Goal: Task Accomplishment & Management: Use online tool/utility

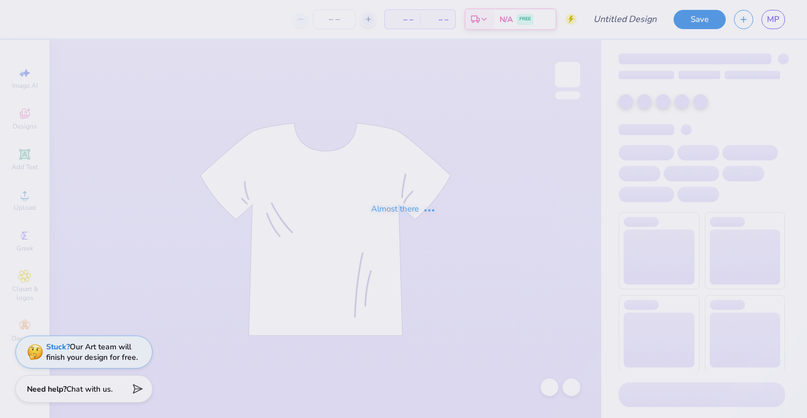
type input "Game Day 4"
type input "20"
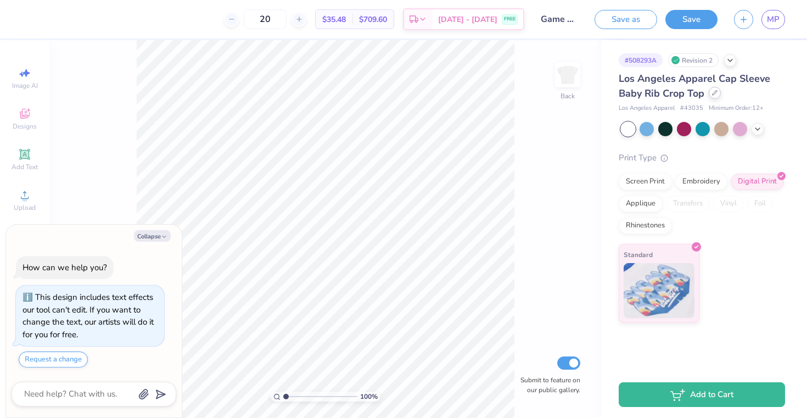
click at [718, 95] on div at bounding box center [715, 93] width 12 height 12
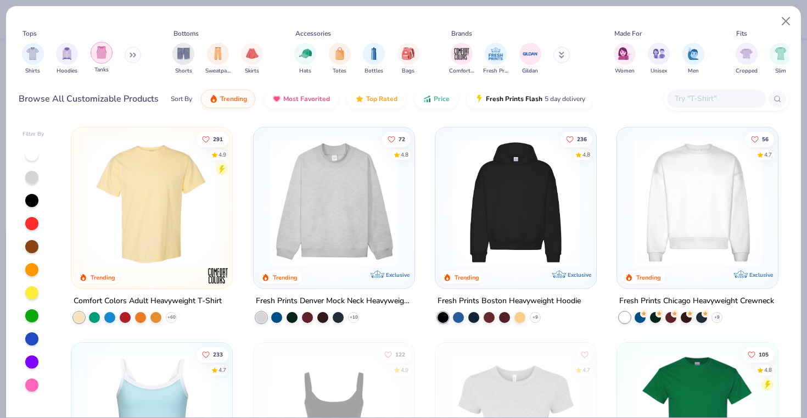
click at [109, 58] on div "filter for Tanks" at bounding box center [102, 53] width 22 height 22
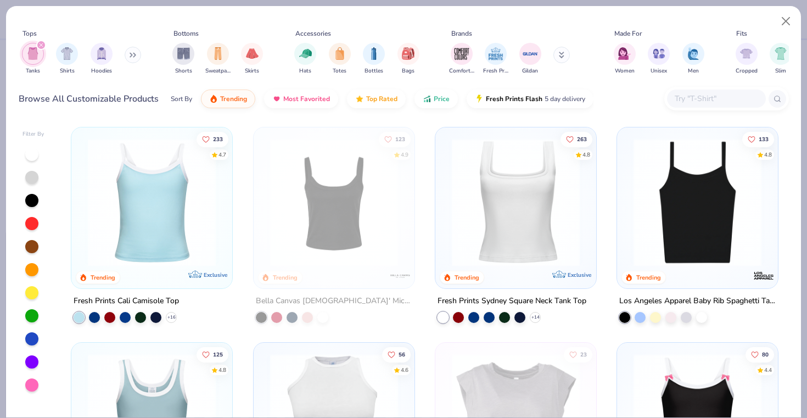
click at [153, 242] on img at bounding box center [151, 202] width 139 height 128
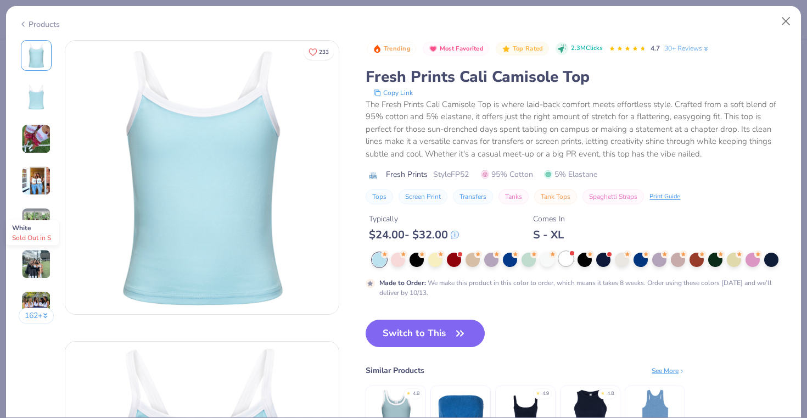
click at [563, 261] on div at bounding box center [566, 259] width 14 height 14
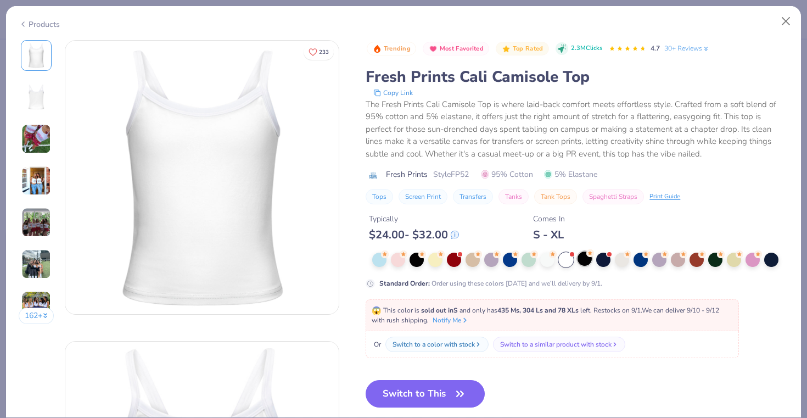
click at [578, 263] on div at bounding box center [585, 259] width 14 height 14
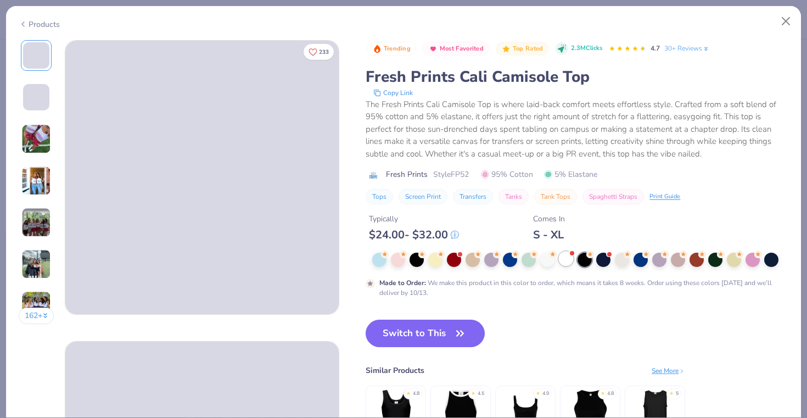
click at [570, 263] on div at bounding box center [566, 259] width 14 height 14
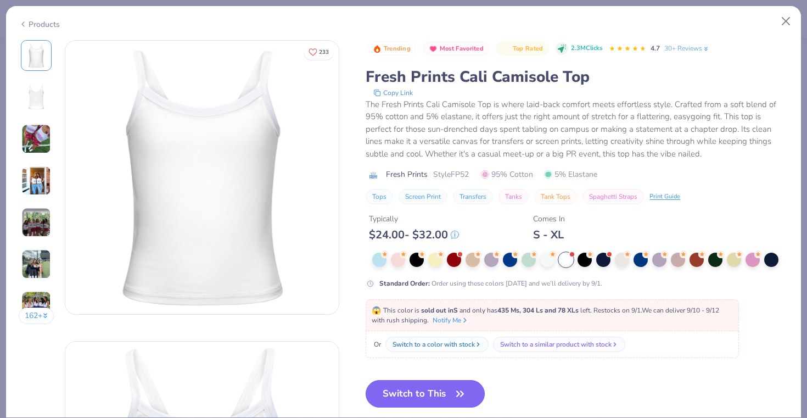
click at [460, 397] on icon "button" at bounding box center [460, 393] width 15 height 15
type textarea "x"
type input "50"
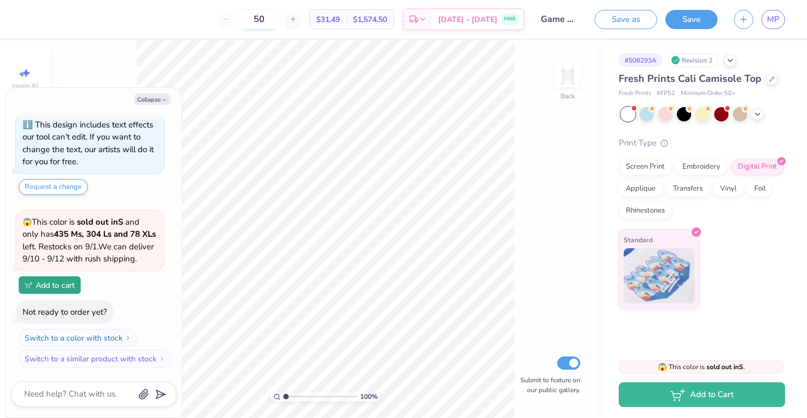
click at [263, 20] on input "50" at bounding box center [259, 19] width 43 height 20
click at [266, 21] on input "50" at bounding box center [259, 19] width 43 height 20
click at [565, 13] on input "Game Day 4" at bounding box center [560, 19] width 54 height 22
click at [570, 21] on input "Game Day 4" at bounding box center [560, 19] width 54 height 22
click at [754, 113] on icon at bounding box center [758, 113] width 9 height 9
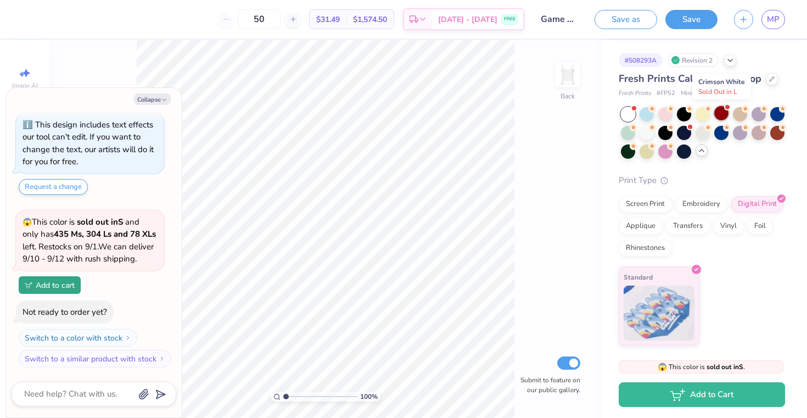
click at [718, 113] on div at bounding box center [722, 113] width 14 height 14
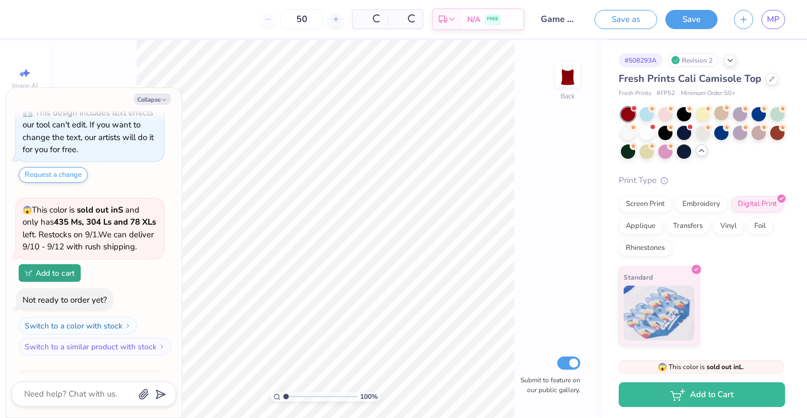
scroll to position [221, 0]
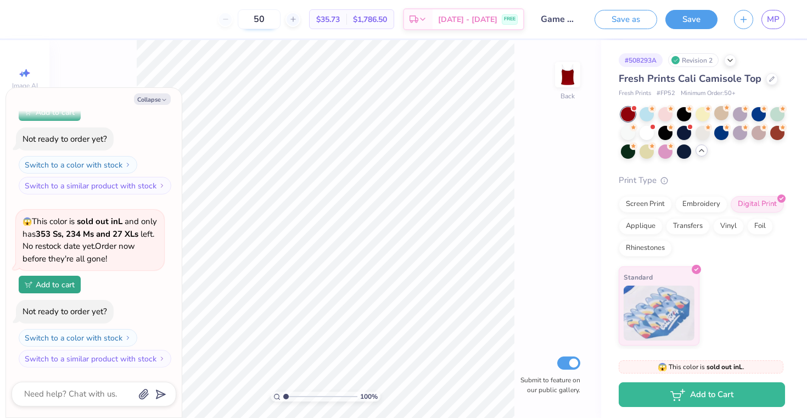
click at [275, 23] on input "50" at bounding box center [259, 19] width 43 height 20
type textarea "x"
type input "5"
type input "50"
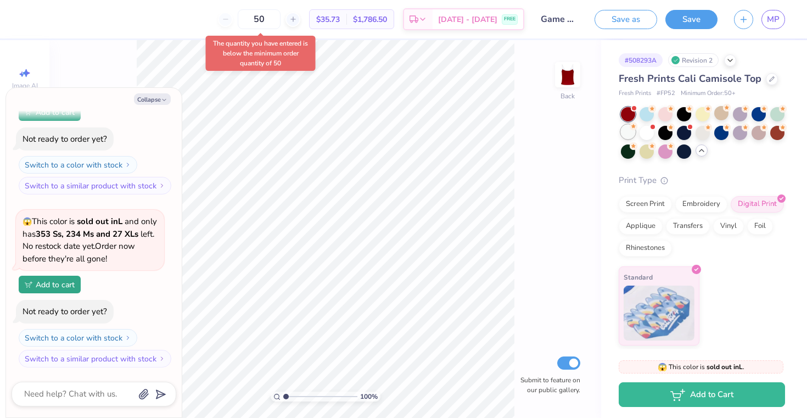
click at [627, 132] on div at bounding box center [628, 132] width 14 height 14
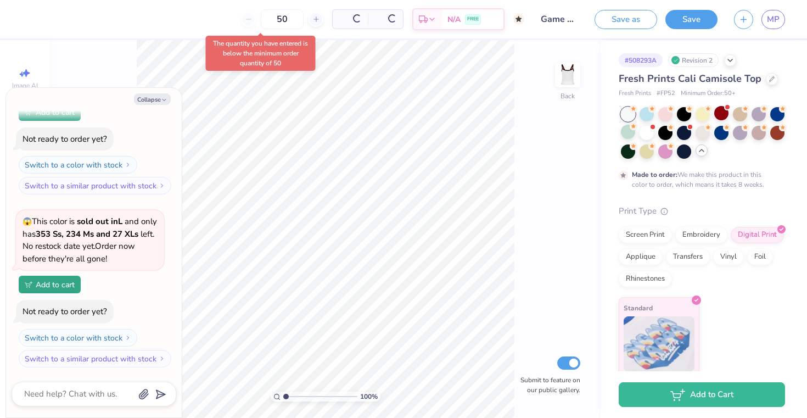
scroll to position [325, 0]
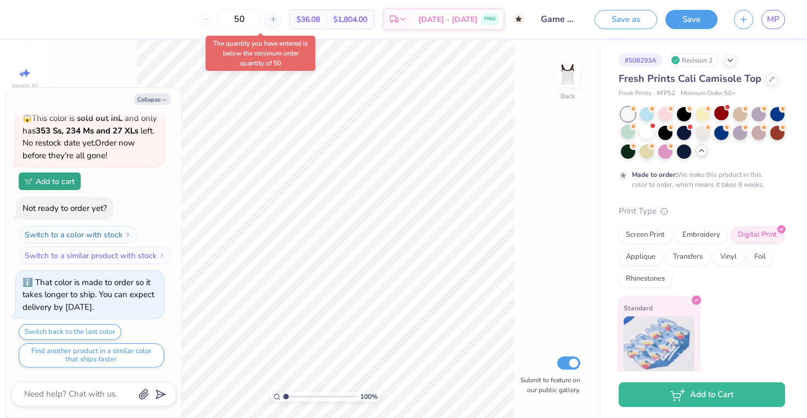
click at [652, 138] on div at bounding box center [703, 133] width 164 height 52
click at [647, 137] on div at bounding box center [647, 132] width 14 height 14
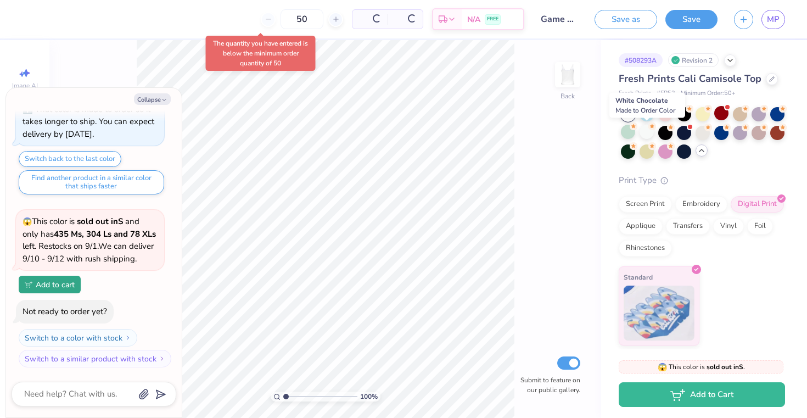
scroll to position [577, 0]
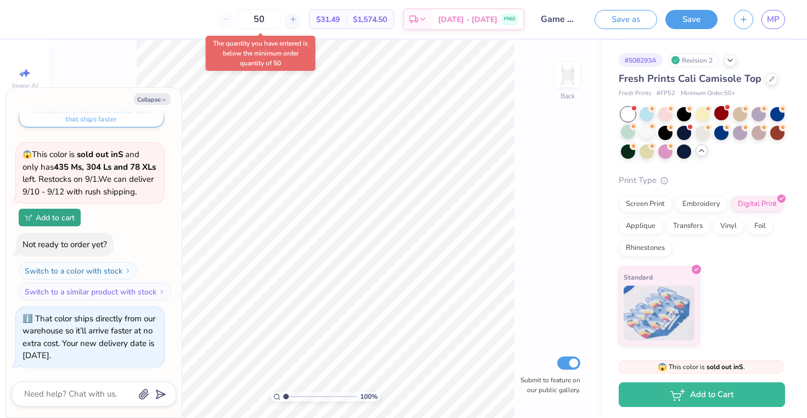
click at [556, 125] on div "100 % Back Submit to feature on our public gallery." at bounding box center [325, 229] width 552 height 378
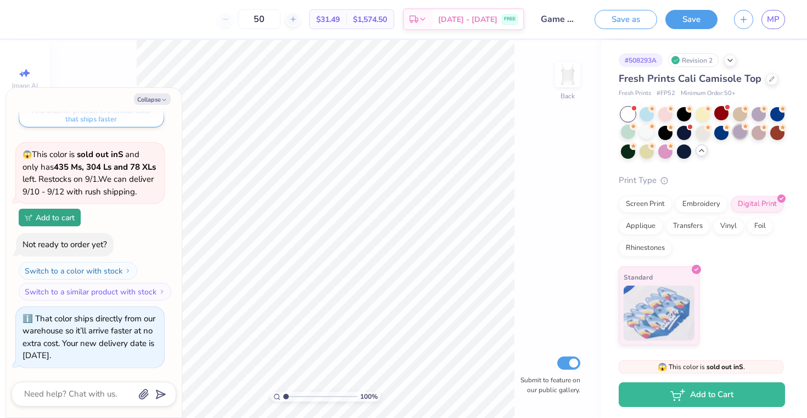
click at [656, 113] on circle at bounding box center [653, 109] width 8 height 8
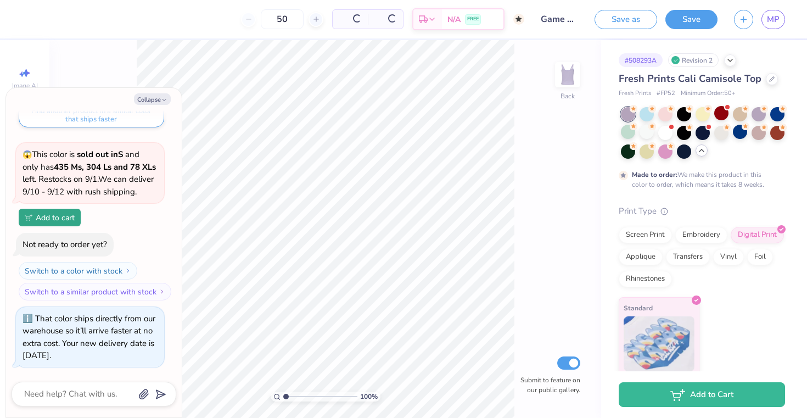
scroll to position [681, 0]
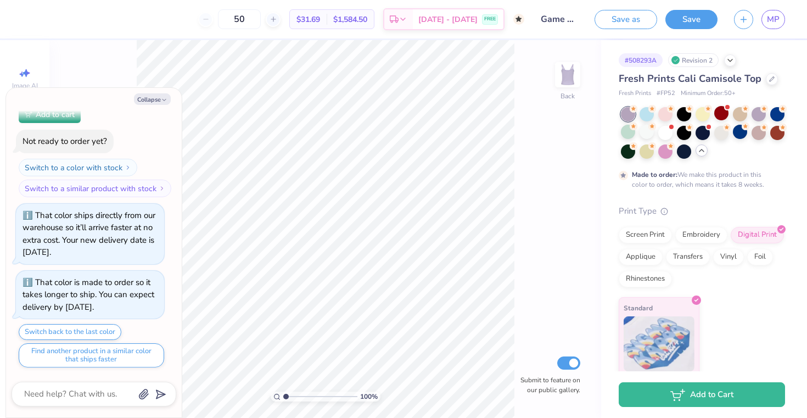
click at [770, 140] on div at bounding box center [703, 133] width 164 height 52
click at [771, 121] on div at bounding box center [703, 133] width 164 height 52
click at [771, 120] on div at bounding box center [703, 133] width 164 height 52
click at [774, 116] on div at bounding box center [778, 113] width 14 height 14
click at [651, 134] on div at bounding box center [647, 132] width 14 height 14
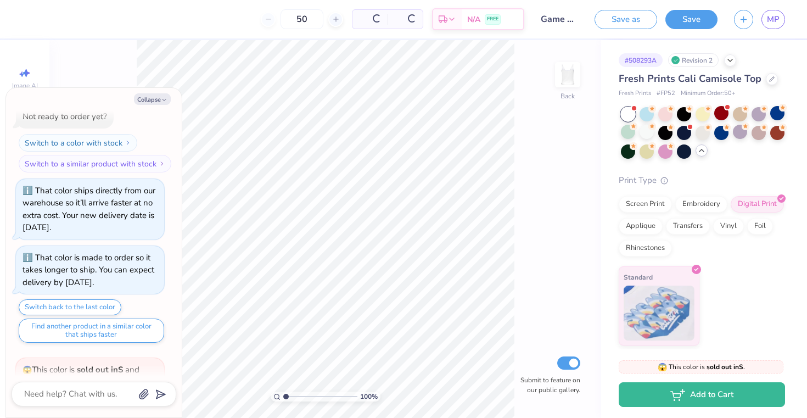
scroll to position [933, 0]
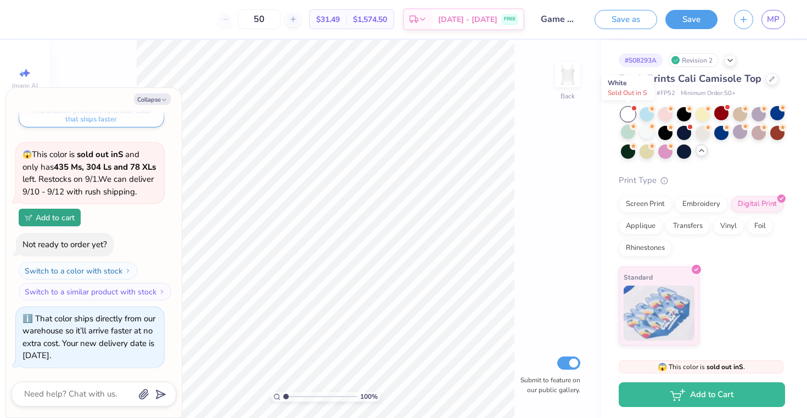
click at [627, 115] on div at bounding box center [628, 114] width 14 height 14
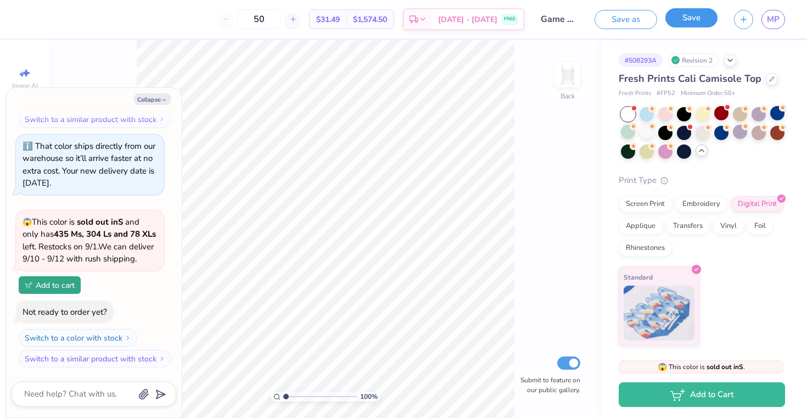
click at [698, 14] on button "Save" at bounding box center [692, 17] width 52 height 19
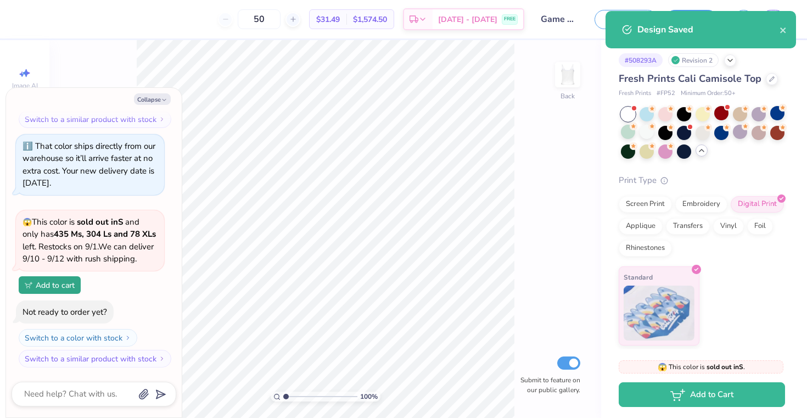
click at [793, 30] on div "Design Saved" at bounding box center [701, 29] width 191 height 37
click at [783, 31] on icon "close" at bounding box center [782, 29] width 5 height 5
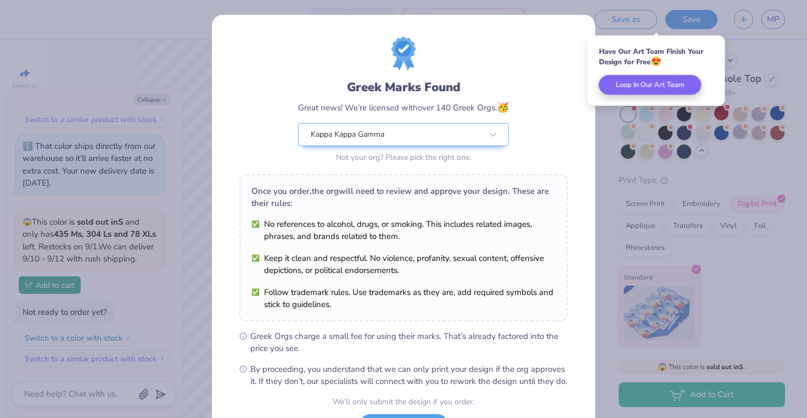
click at [571, 87] on div "Greek Marks Found Great news! We’re licensed with over 140 Greek Orgs. 🥳 Kappa …" at bounding box center [403, 251] width 383 height 472
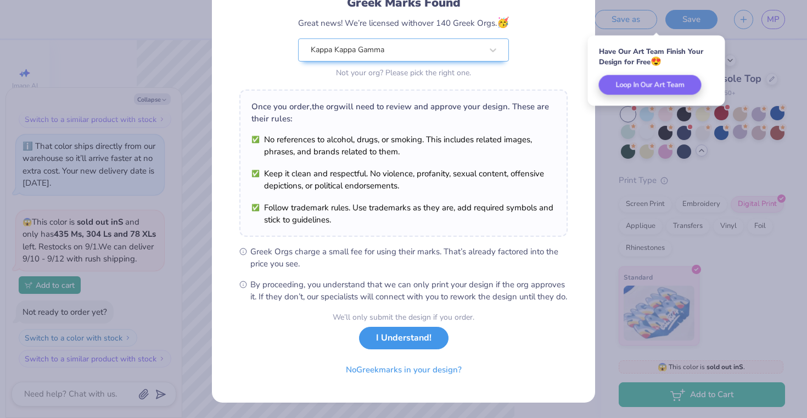
click at [381, 343] on button "I Understand!" at bounding box center [404, 338] width 90 height 23
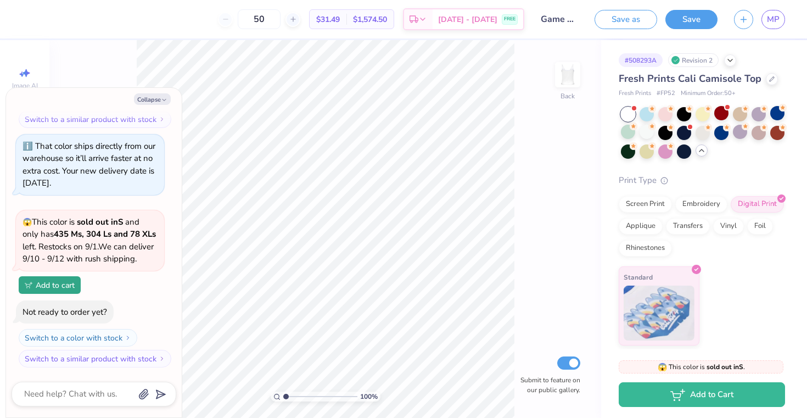
type textarea "x"
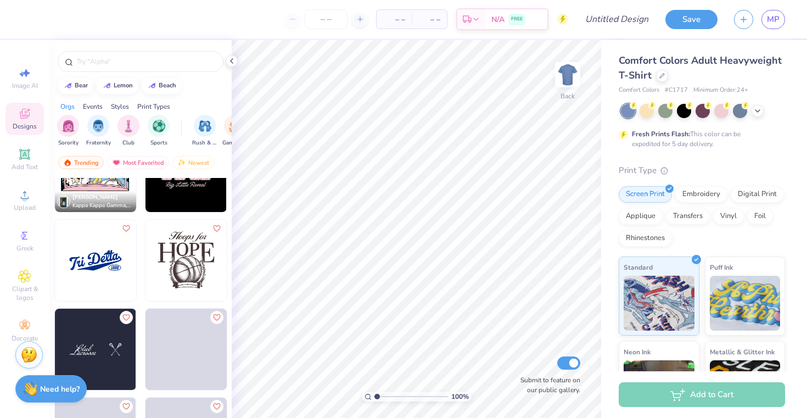
scroll to position [3072, 0]
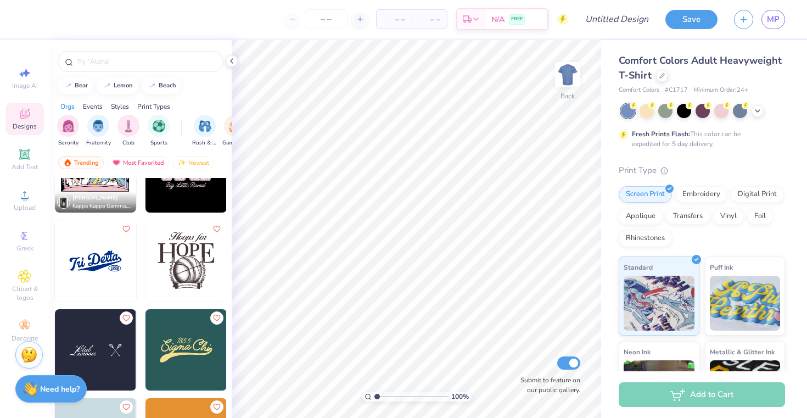
click at [778, 8] on div "Save MP" at bounding box center [737, 19] width 142 height 38
click at [777, 14] on span "MP" at bounding box center [773, 19] width 13 height 13
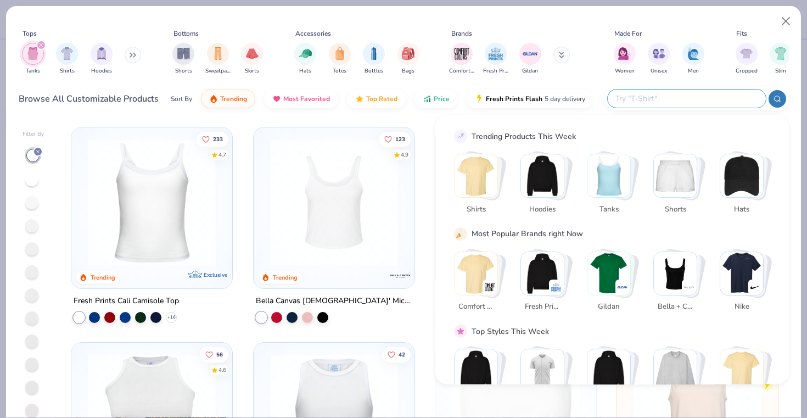
click at [711, 97] on input "text" at bounding box center [687, 98] width 144 height 13
type input "bella"
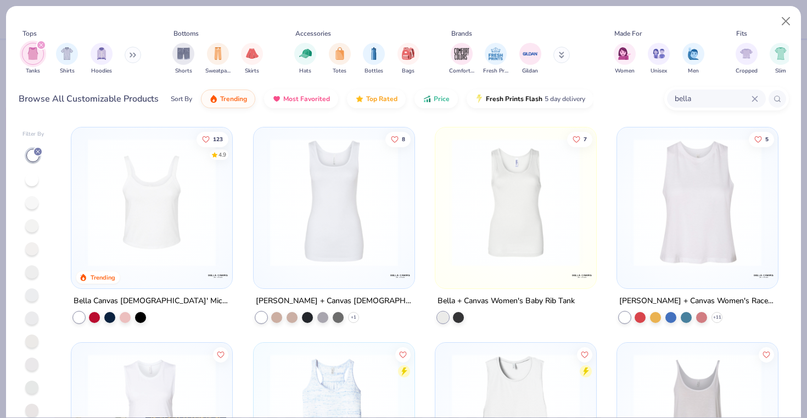
click at [169, 226] on img at bounding box center [151, 202] width 139 height 128
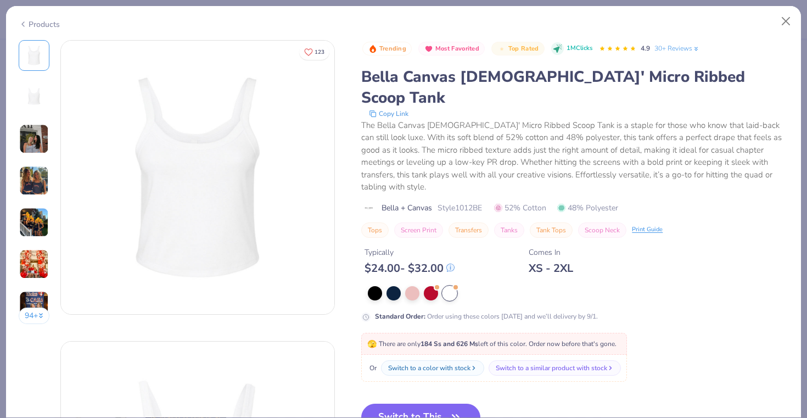
click at [46, 140] on img at bounding box center [34, 139] width 30 height 30
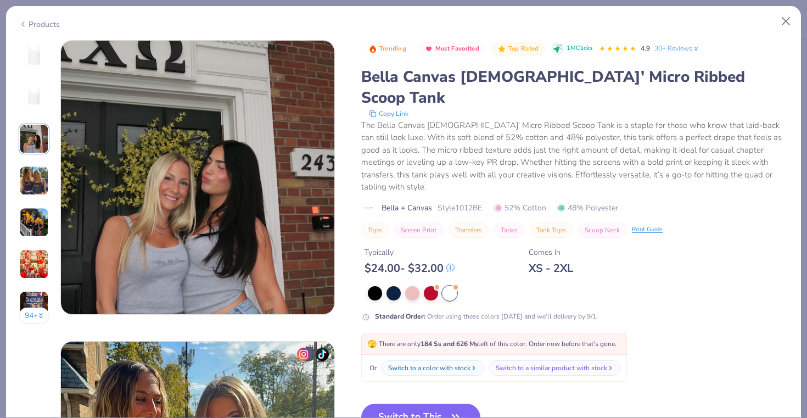
click at [41, 191] on img at bounding box center [34, 181] width 30 height 30
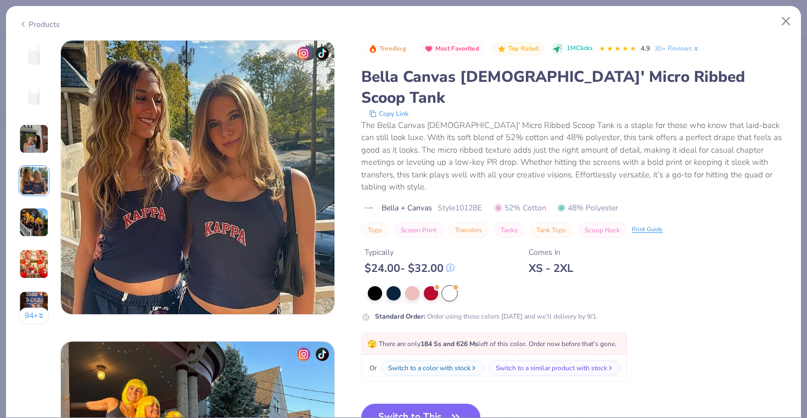
click at [42, 230] on img at bounding box center [34, 223] width 30 height 30
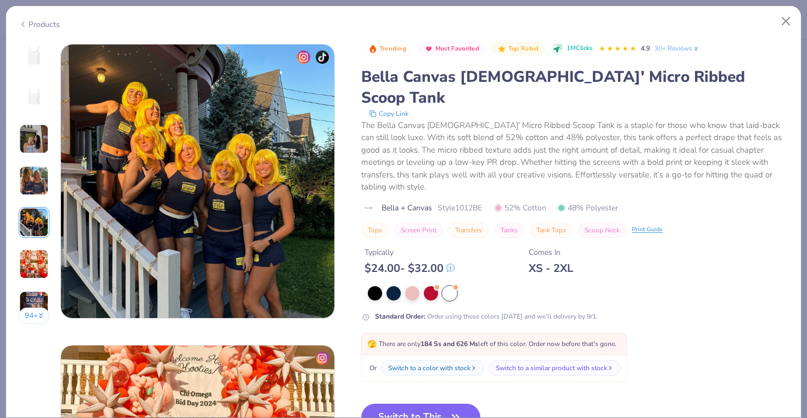
scroll to position [1204, 0]
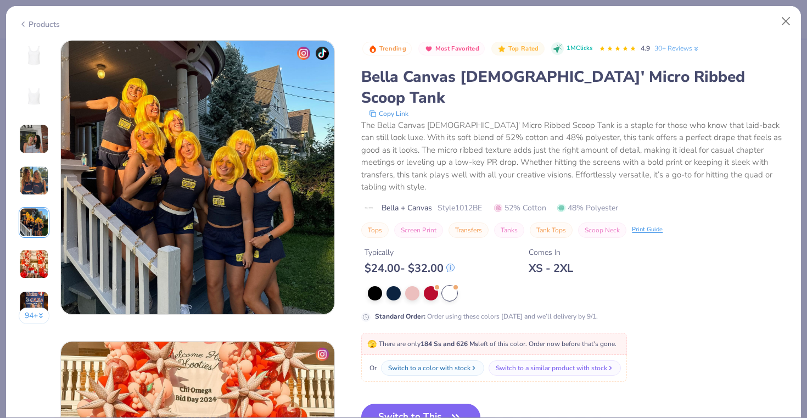
click at [423, 404] on button "Switch to This" at bounding box center [420, 417] width 119 height 27
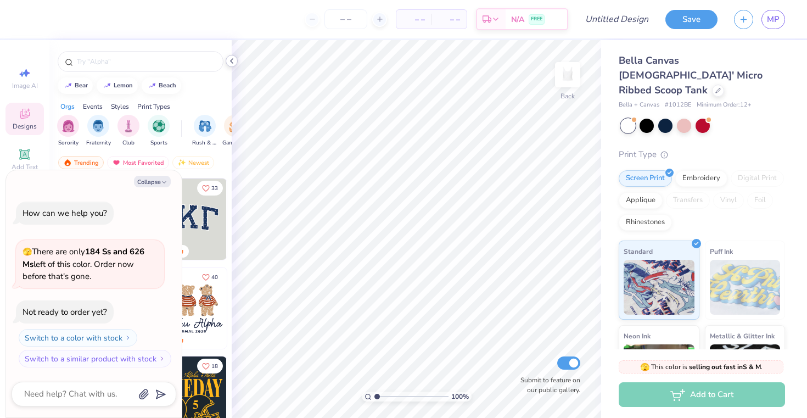
click at [231, 66] on div at bounding box center [232, 61] width 12 height 12
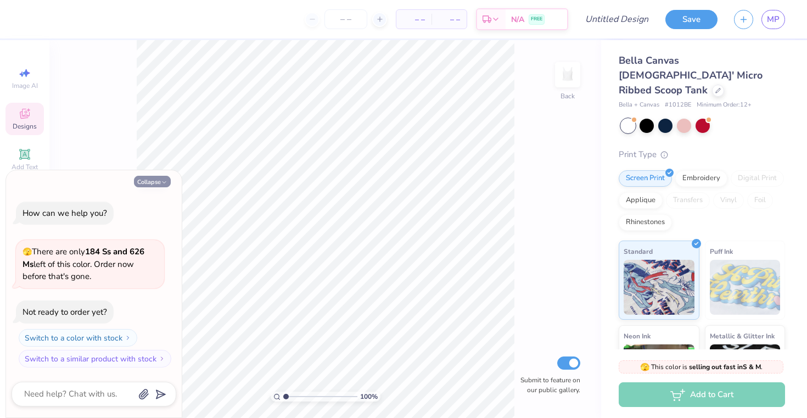
click at [161, 183] on icon "button" at bounding box center [164, 182] width 7 height 7
type textarea "x"
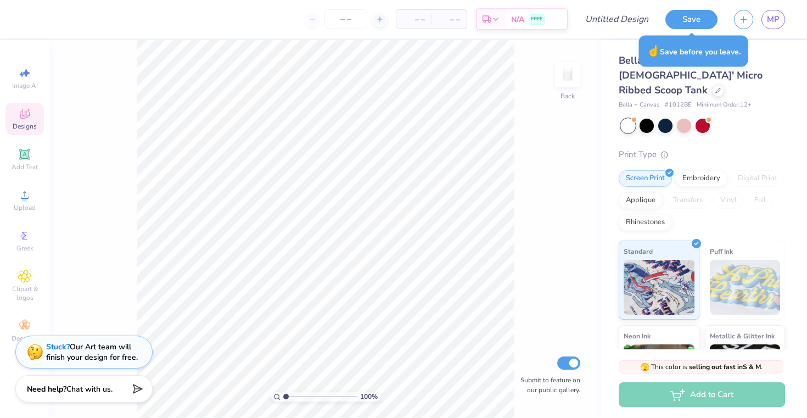
click at [29, 111] on icon at bounding box center [28, 109] width 3 height 3
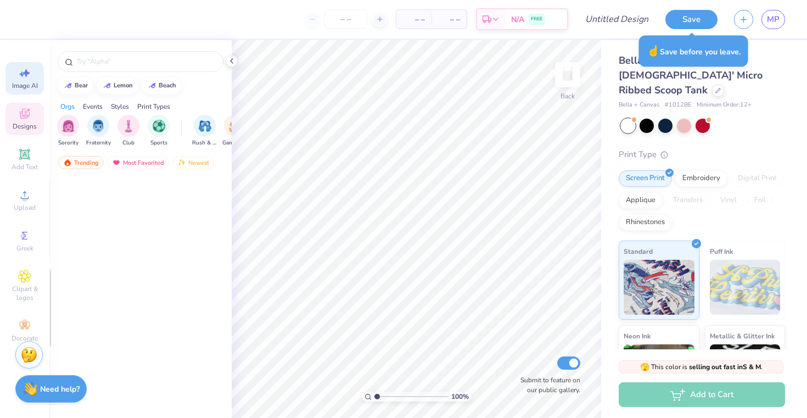
click at [27, 77] on icon at bounding box center [24, 72] width 13 height 13
select select "4"
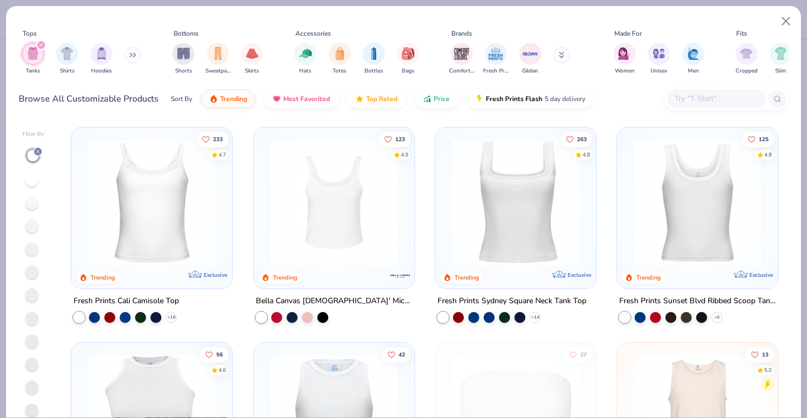
click at [327, 252] on img at bounding box center [334, 202] width 139 height 128
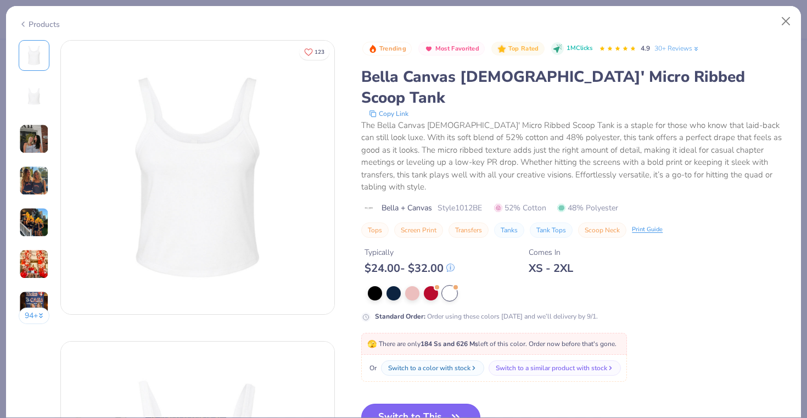
click at [408, 404] on button "Switch to This" at bounding box center [420, 417] width 119 height 27
click at [454, 410] on icon "button" at bounding box center [455, 417] width 15 height 15
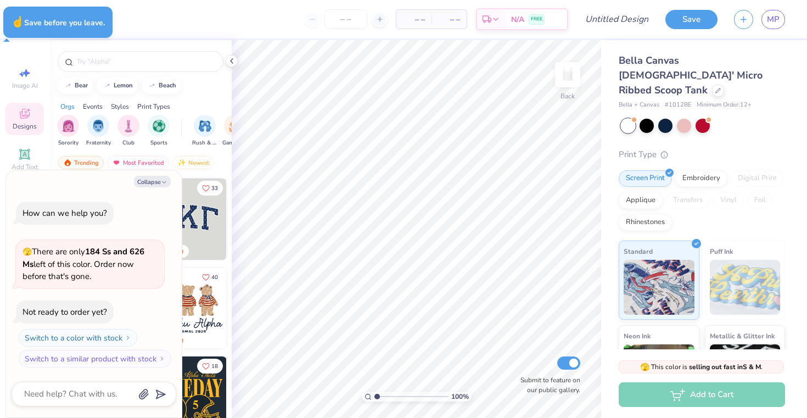
type textarea "x"
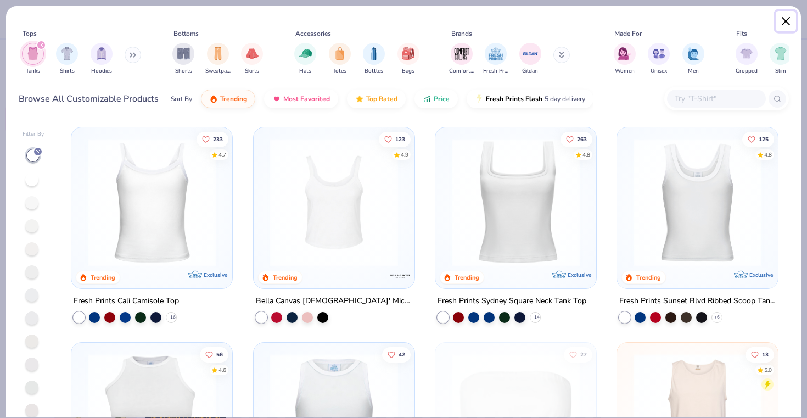
click at [784, 21] on button "Close" at bounding box center [786, 21] width 21 height 21
click at [300, 235] on img at bounding box center [334, 202] width 139 height 128
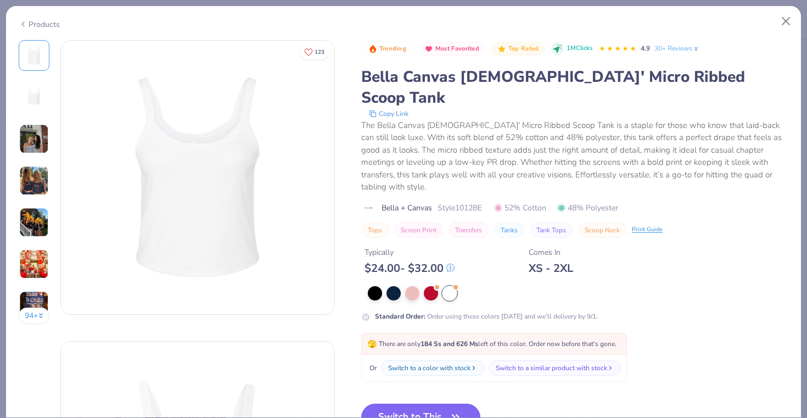
click at [421, 404] on button "Switch to This" at bounding box center [420, 417] width 119 height 27
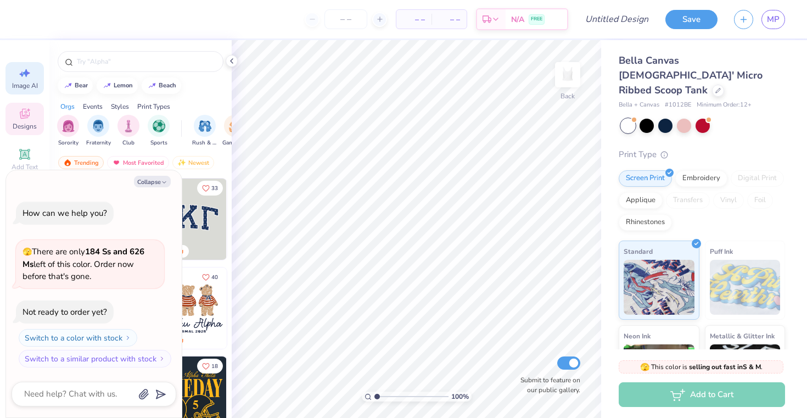
click at [28, 90] on div "Image AI" at bounding box center [24, 78] width 38 height 32
type textarea "x"
select select "4"
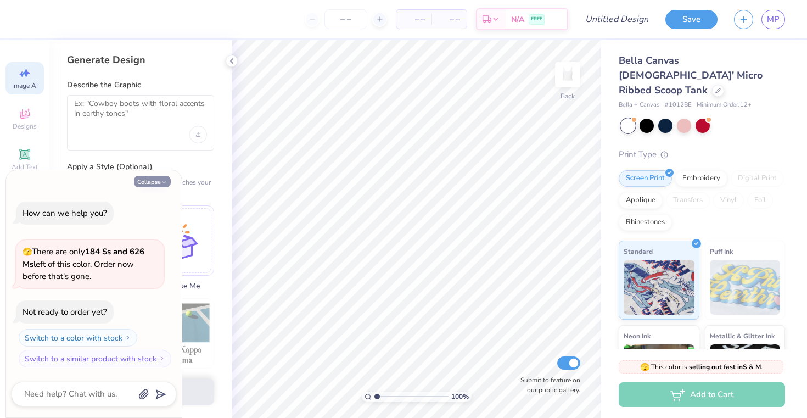
click at [163, 183] on icon "button" at bounding box center [164, 182] width 7 height 7
type textarea "x"
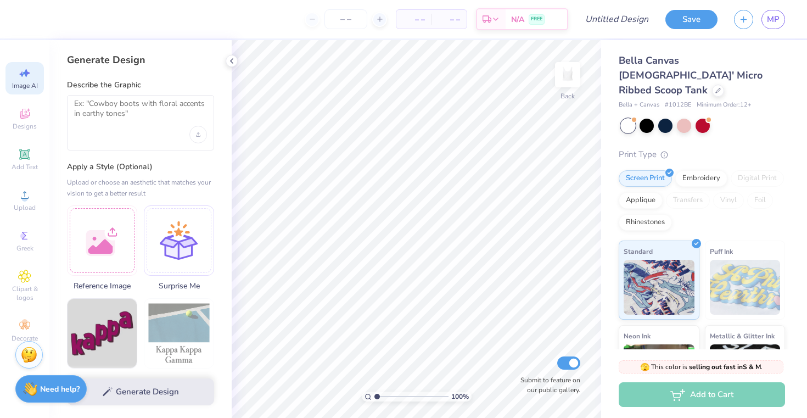
click at [20, 139] on div "Image AI Designs Add Text Upload Greek Clipart & logos Decorate" at bounding box center [24, 204] width 38 height 285
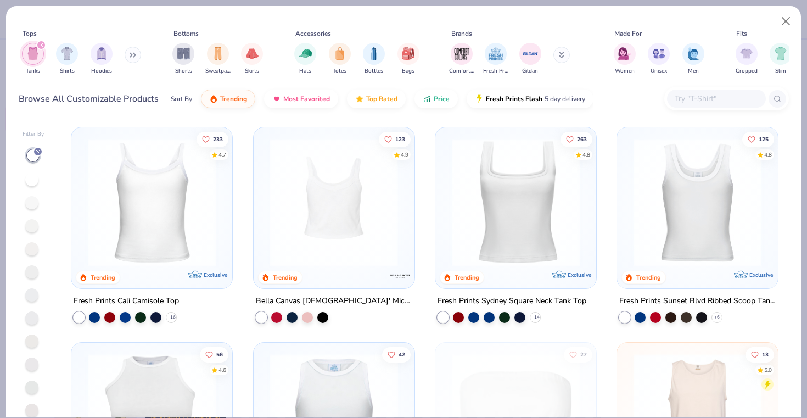
click at [402, 270] on img at bounding box center [400, 276] width 22 height 22
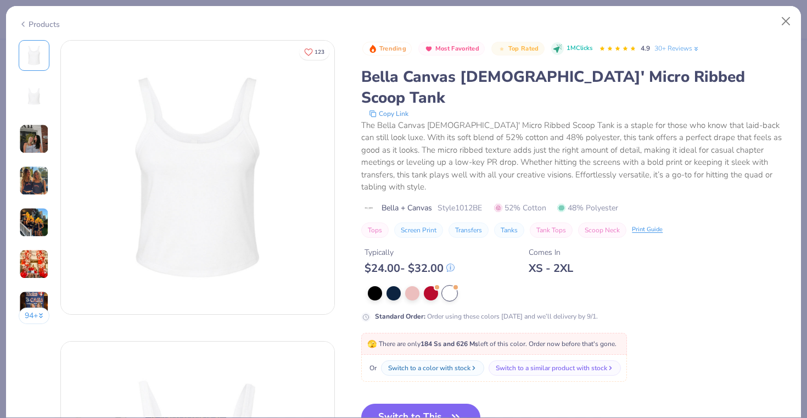
click at [44, 140] on img at bounding box center [34, 139] width 30 height 30
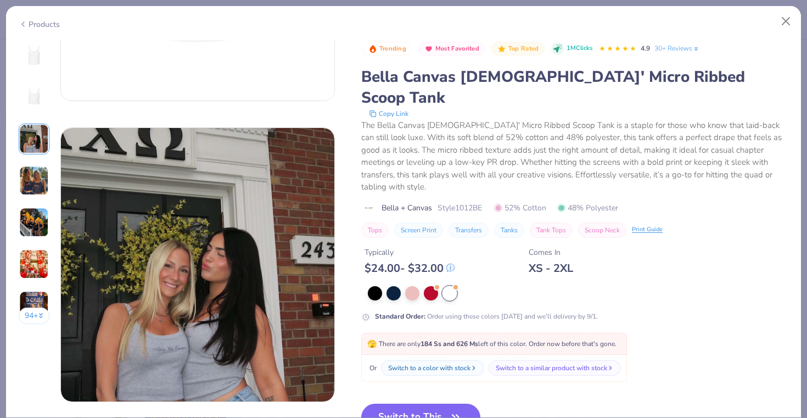
click at [29, 144] on img at bounding box center [34, 139] width 30 height 30
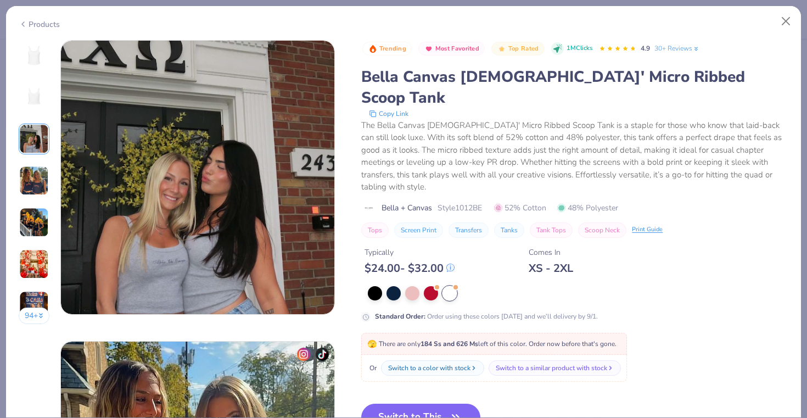
click at [28, 174] on img at bounding box center [34, 181] width 30 height 30
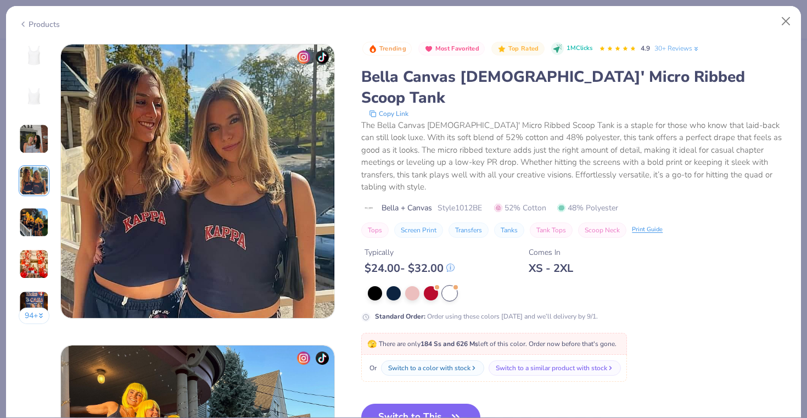
scroll to position [903, 0]
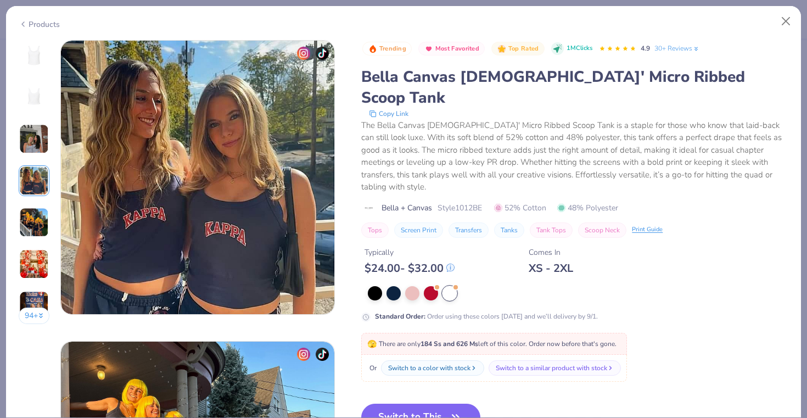
click at [31, 193] on img at bounding box center [34, 181] width 30 height 30
click at [31, 204] on div "94 +" at bounding box center [34, 186] width 31 height 292
click at [32, 215] on img at bounding box center [34, 223] width 30 height 30
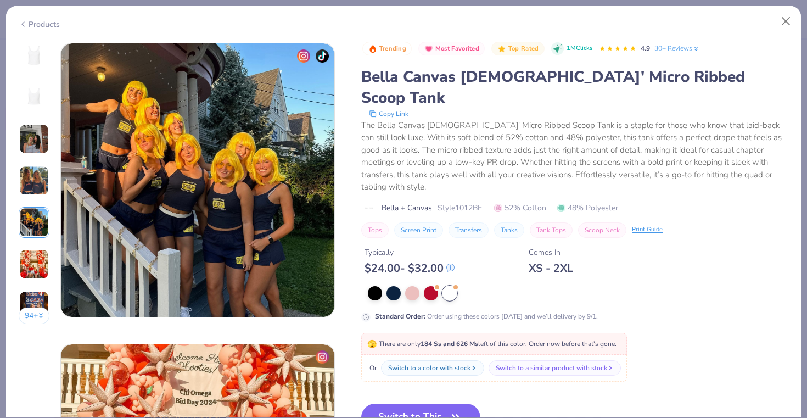
scroll to position [1204, 0]
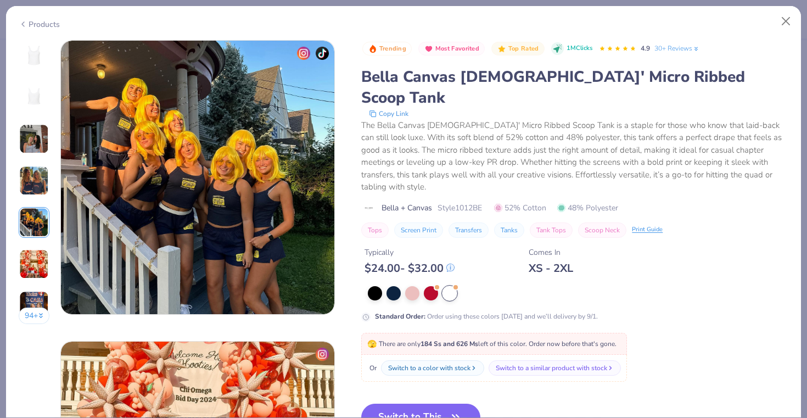
click at [34, 244] on div "94 +" at bounding box center [34, 186] width 31 height 292
click at [40, 259] on img at bounding box center [34, 264] width 30 height 30
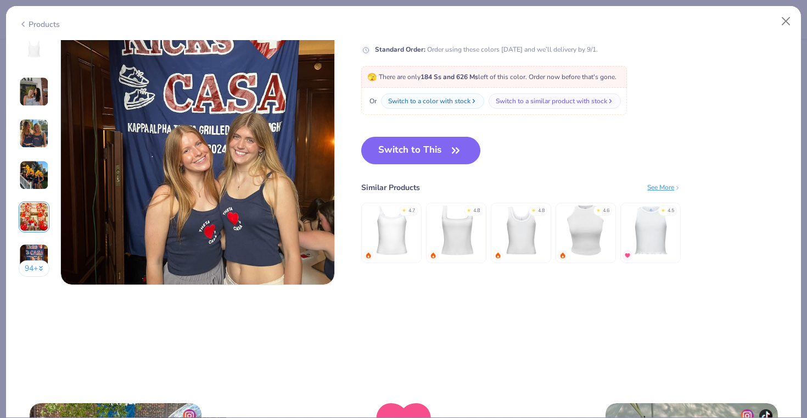
scroll to position [1837, 0]
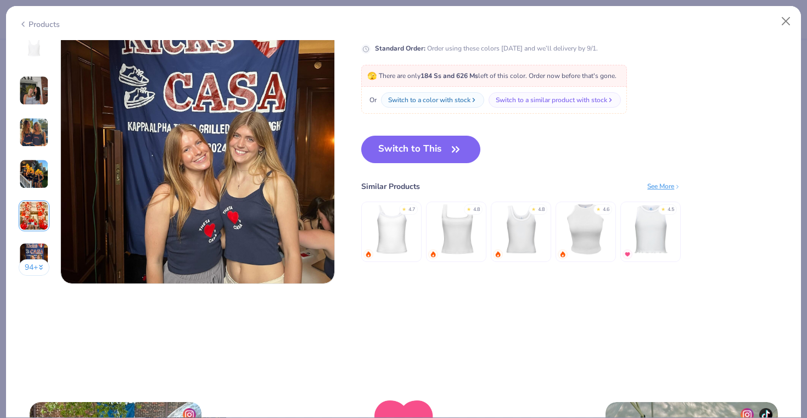
click at [37, 115] on div "94 +" at bounding box center [34, 138] width 31 height 292
click at [49, 94] on div at bounding box center [34, 90] width 31 height 31
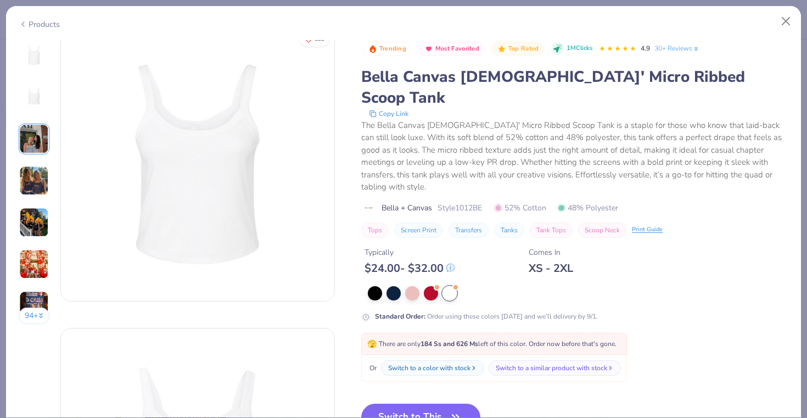
scroll to position [0, 0]
click at [672, 44] on link "30+ Reviews" at bounding box center [678, 48] width 46 height 10
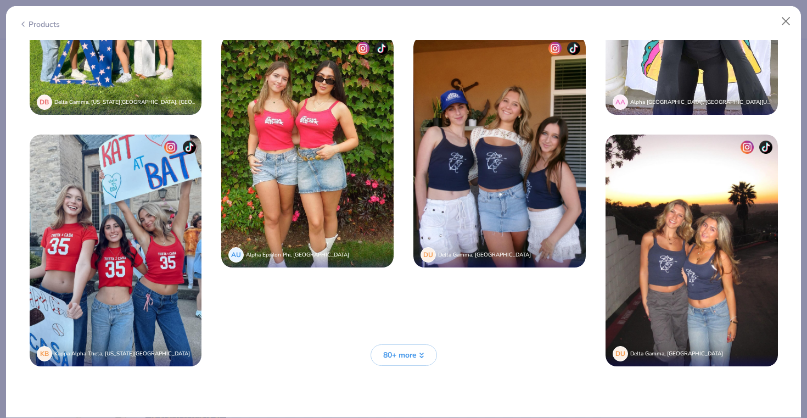
scroll to position [2859, 0]
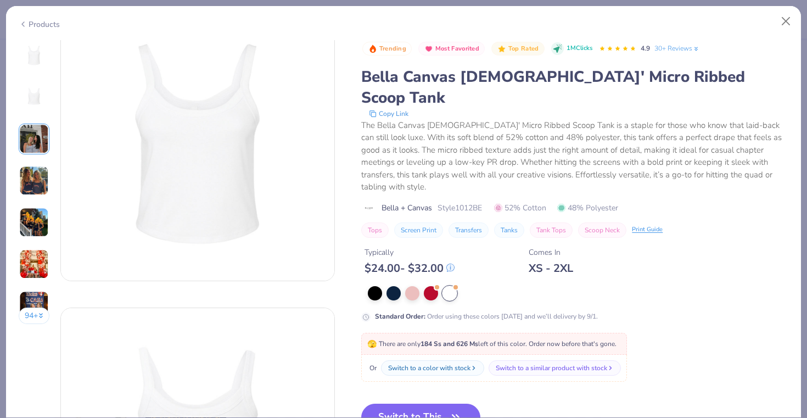
scroll to position [0, 0]
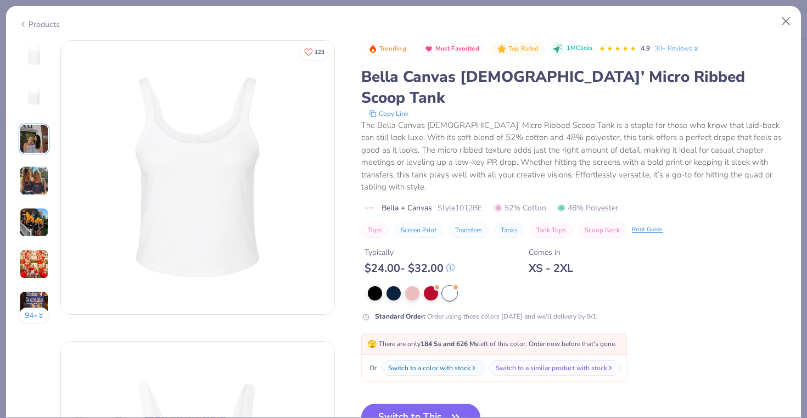
click at [45, 172] on img at bounding box center [34, 181] width 30 height 30
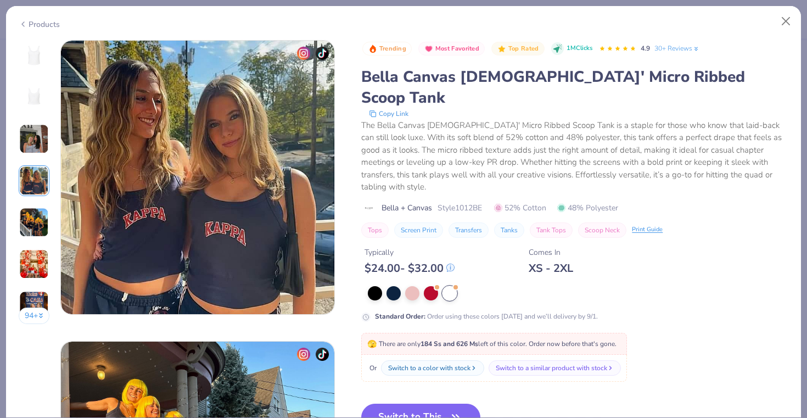
click at [35, 215] on img at bounding box center [34, 223] width 30 height 30
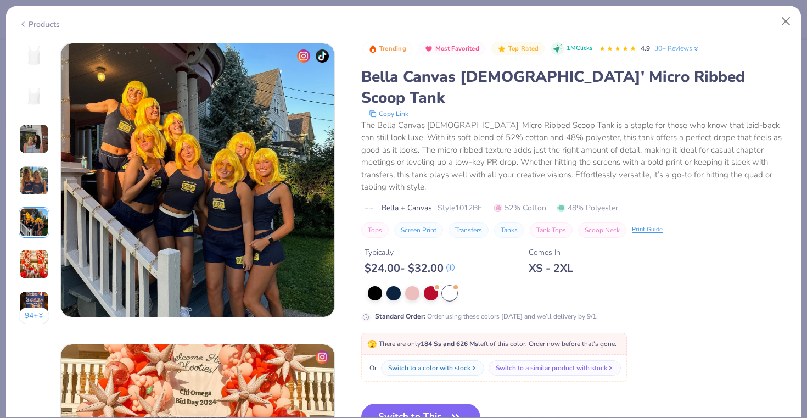
scroll to position [1204, 0]
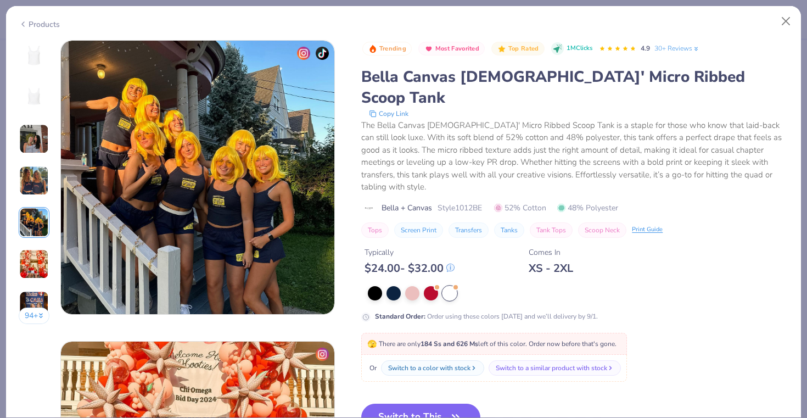
click at [35, 235] on img at bounding box center [34, 223] width 30 height 30
click at [35, 249] on div at bounding box center [34, 264] width 31 height 31
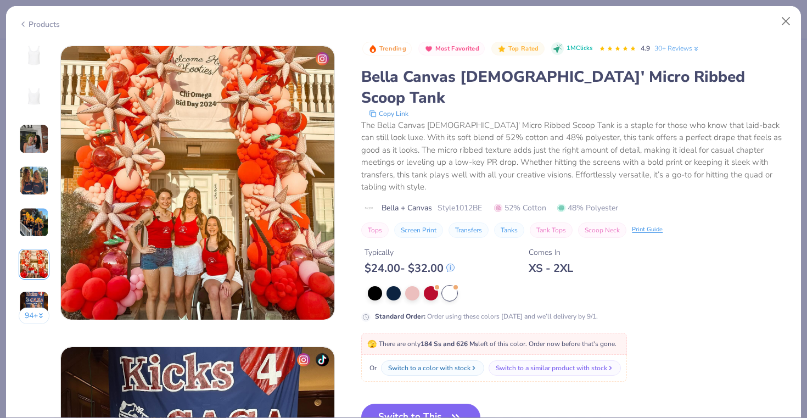
scroll to position [1505, 0]
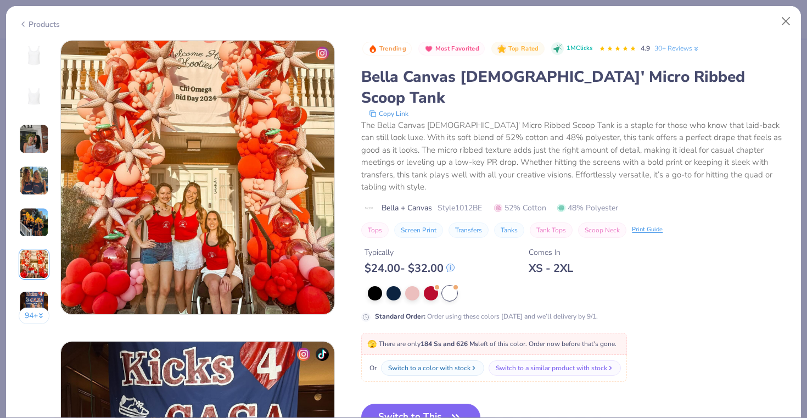
click at [41, 278] on img at bounding box center [34, 264] width 30 height 30
click at [36, 288] on div "94 +" at bounding box center [34, 186] width 31 height 292
click at [36, 291] on img at bounding box center [34, 306] width 30 height 30
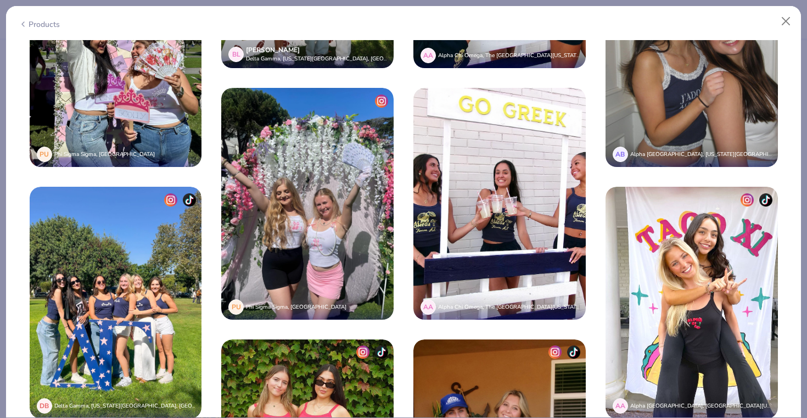
scroll to position [2364, 0]
